Goal: Transaction & Acquisition: Book appointment/travel/reservation

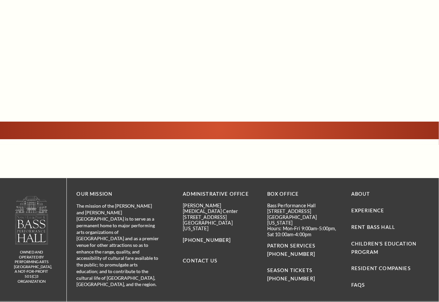
scroll to position [786, 0]
